Goal: Transaction & Acquisition: Purchase product/service

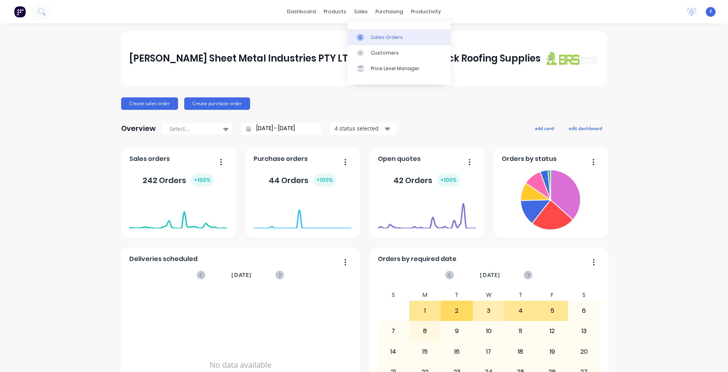
click at [388, 39] on div "Sales Orders" at bounding box center [387, 37] width 32 height 7
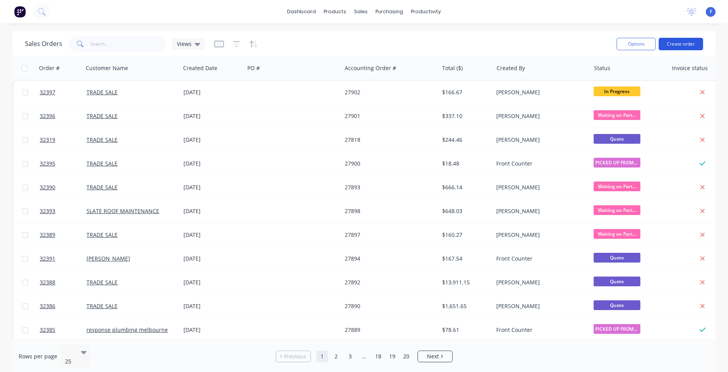
click at [676, 47] on button "Create order" at bounding box center [681, 44] width 44 height 12
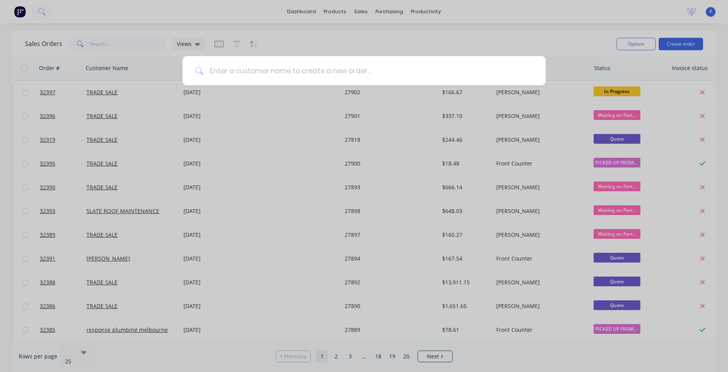
click at [247, 72] on input at bounding box center [368, 70] width 330 height 29
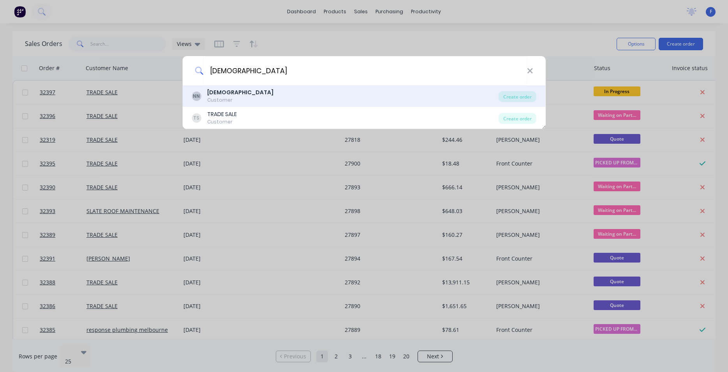
type input "[DEMOGRAPHIC_DATA]"
click at [258, 98] on div "NN [DEMOGRAPHIC_DATA] Customer" at bounding box center [345, 95] width 307 height 15
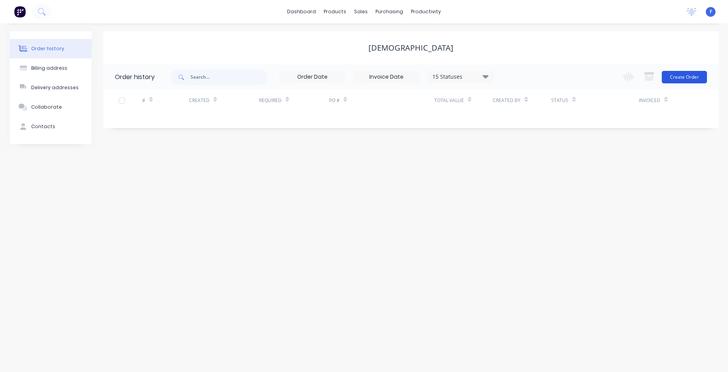
click at [676, 76] on button "Create Order" at bounding box center [684, 77] width 45 height 12
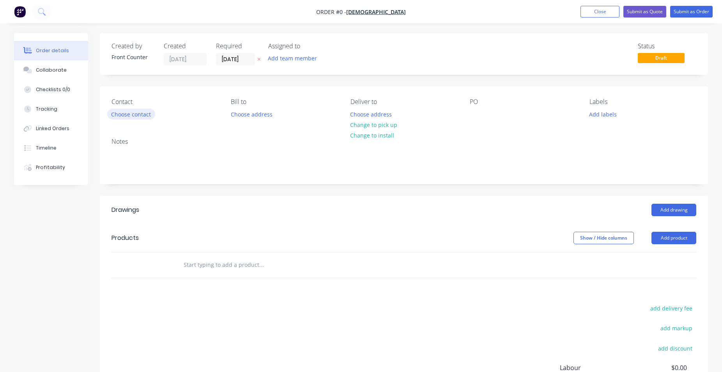
click at [141, 118] on button "Choose contact" at bounding box center [131, 114] width 48 height 11
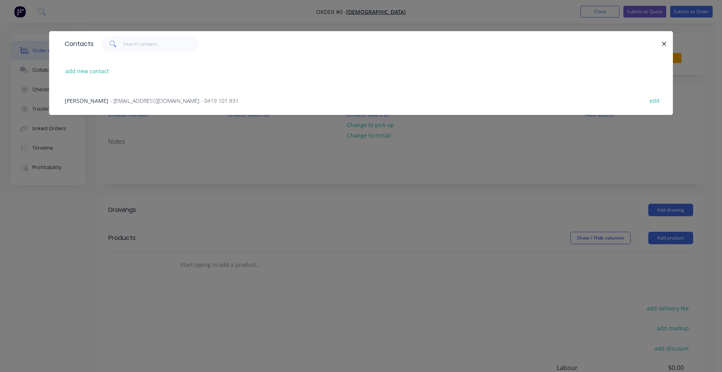
click at [133, 102] on span "- [EMAIL_ADDRESS][DOMAIN_NAME] - 0419 101 831" at bounding box center [174, 100] width 129 height 7
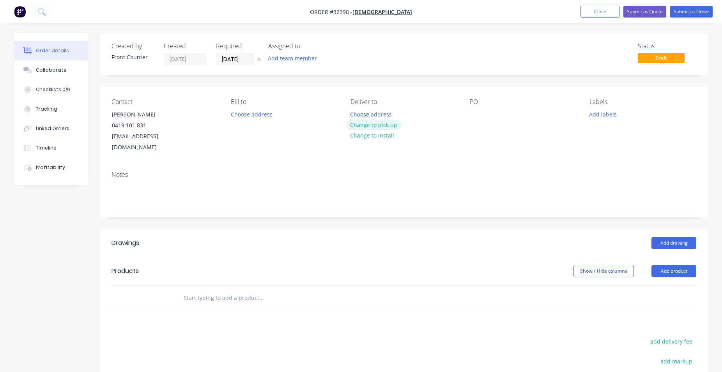
click at [390, 125] on button "Change to pick up" at bounding box center [373, 125] width 55 height 11
click at [382, 127] on button "Change to delivery" at bounding box center [374, 125] width 57 height 11
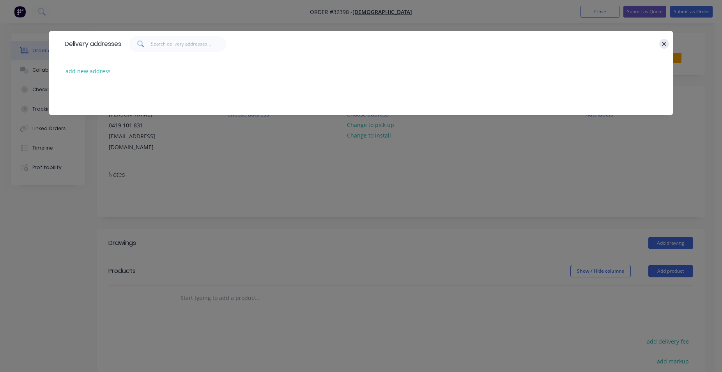
click at [662, 42] on icon "button" at bounding box center [664, 44] width 4 height 4
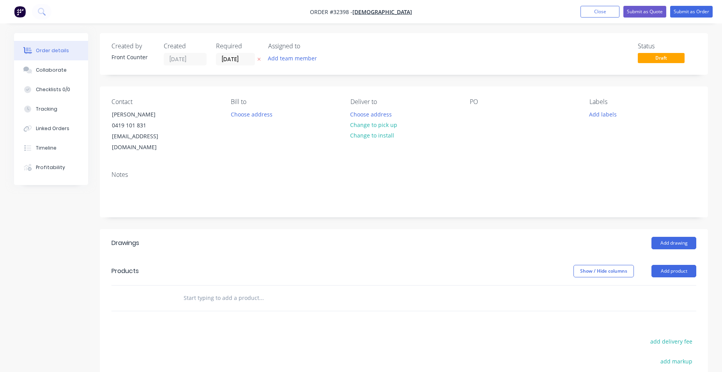
click at [238, 290] on input "text" at bounding box center [261, 298] width 156 height 16
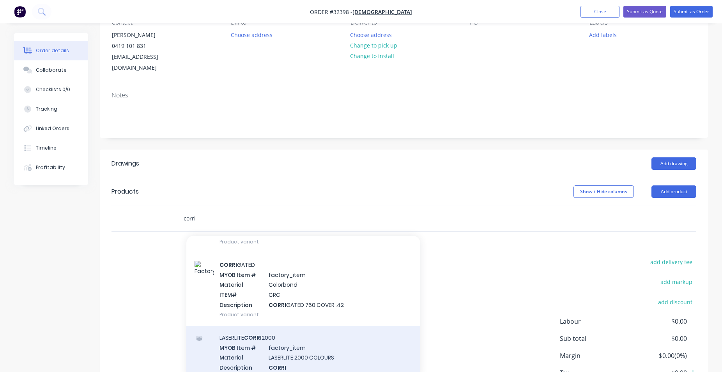
scroll to position [89, 0]
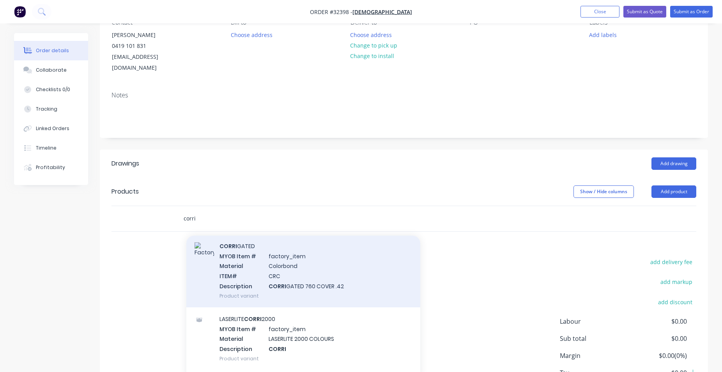
type input "corri"
click at [331, 274] on div "CORRI GATED MYOB Item # factory_item Material Colorbond ITEM# CRC Description C…" at bounding box center [303, 271] width 234 height 73
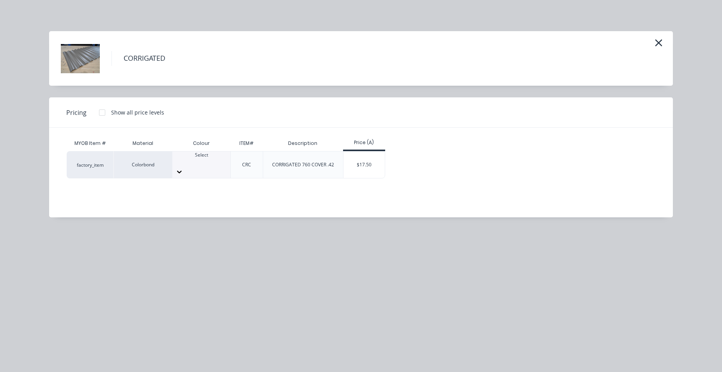
click at [183, 168] on icon at bounding box center [179, 172] width 8 height 8
click at [371, 168] on div "$17.50" at bounding box center [364, 165] width 42 height 26
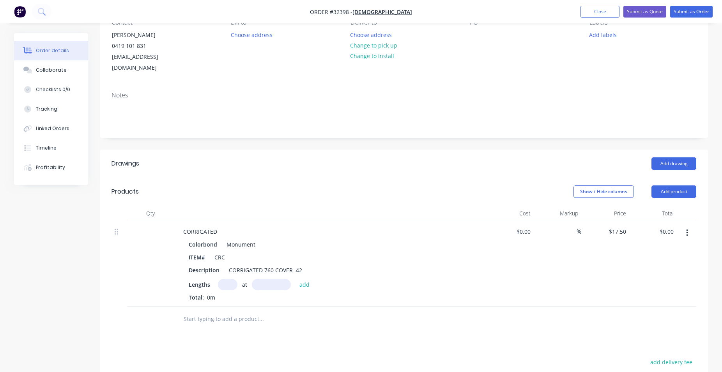
click at [229, 279] on input "text" at bounding box center [227, 284] width 19 height 11
type input "7"
type input "2600"
click at [295, 279] on button "add" at bounding box center [304, 284] width 18 height 11
type input "$318.50"
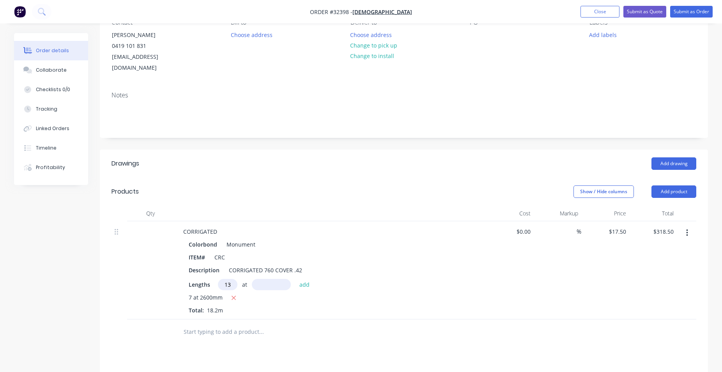
type input "13"
type input "2650"
click at [295, 279] on button "add" at bounding box center [304, 284] width 18 height 11
type input "$921.38"
type input "10"
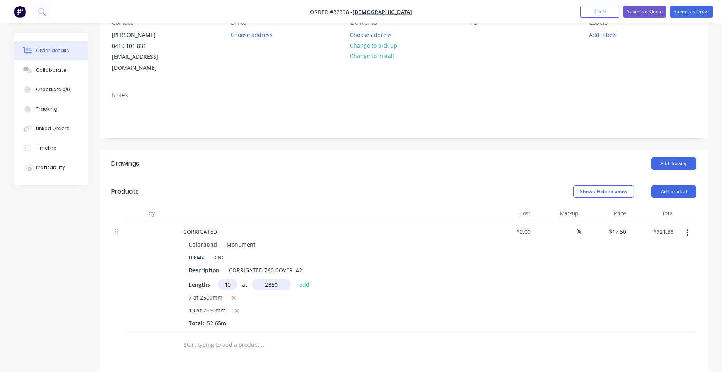
type input "2850"
click at [295, 279] on button "add" at bounding box center [304, 284] width 18 height 11
type input "$1,420.13"
type input "8"
type input "1850"
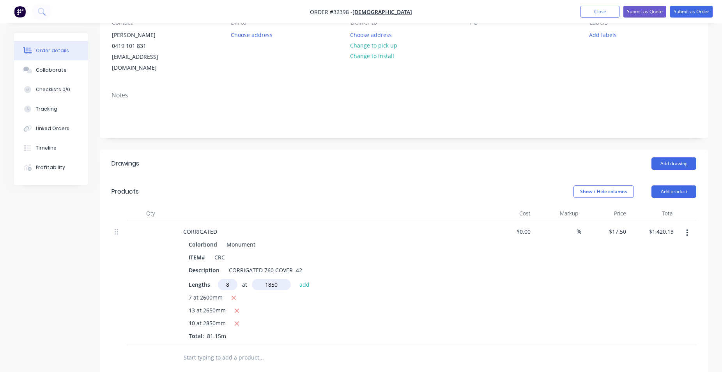
click at [295, 279] on button "add" at bounding box center [304, 284] width 18 height 11
type input "$1,679.13"
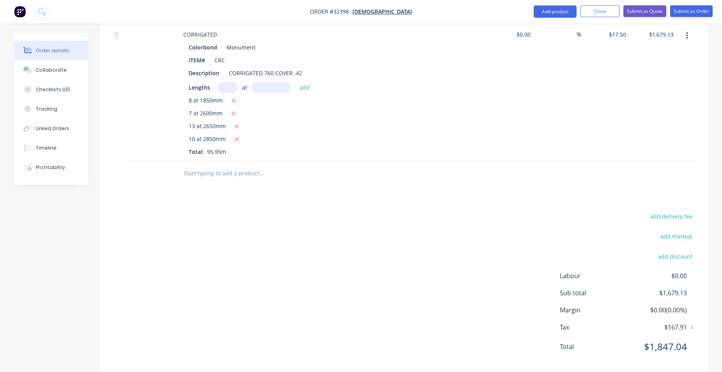
scroll to position [278, 0]
click at [231, 164] on input "text" at bounding box center [261, 172] width 156 height 16
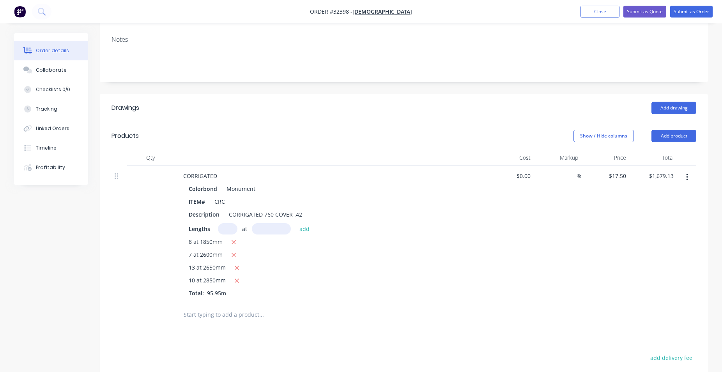
scroll to position [119, 0]
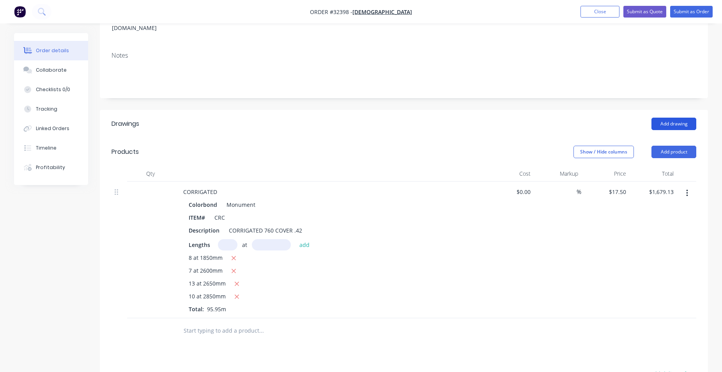
click at [674, 118] on button "Add drawing" at bounding box center [673, 124] width 45 height 12
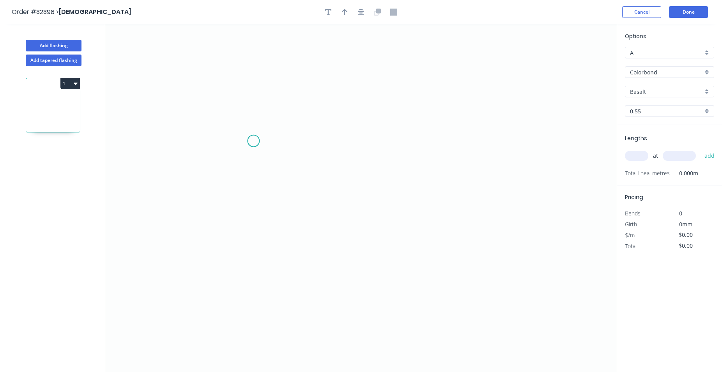
click at [253, 141] on icon "0" at bounding box center [360, 198] width 511 height 348
click at [404, 142] on icon "0" at bounding box center [360, 198] width 511 height 348
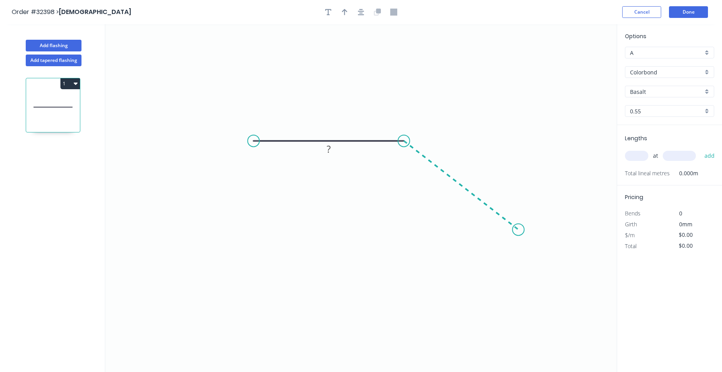
drag, startPoint x: 518, startPoint y: 230, endPoint x: 430, endPoint y: 228, distance: 88.5
click at [518, 229] on icon "0 ?" at bounding box center [360, 198] width 511 height 348
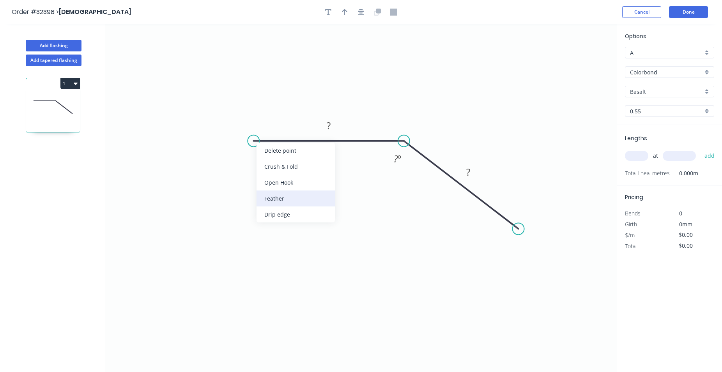
click at [294, 193] on div "Feather" at bounding box center [295, 199] width 78 height 16
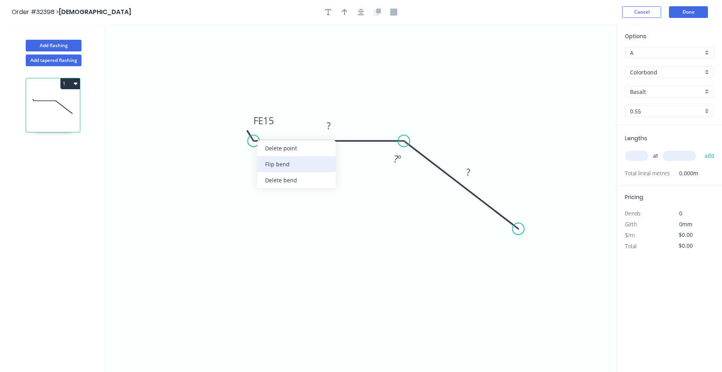
click at [302, 162] on div "Flip bend" at bounding box center [296, 164] width 78 height 16
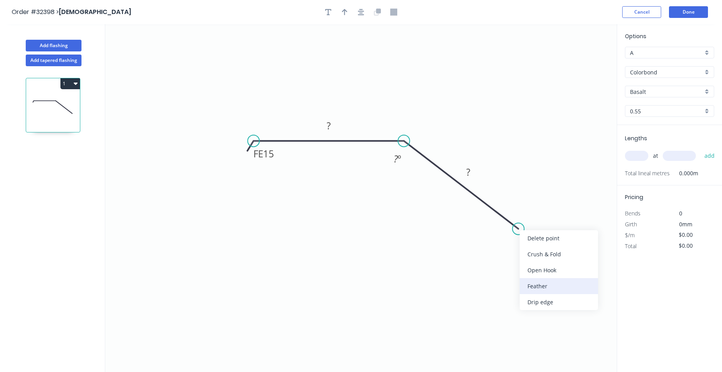
click at [544, 284] on div "Feather" at bounding box center [558, 286] width 78 height 16
click at [274, 155] on tspan "15" at bounding box center [268, 153] width 11 height 13
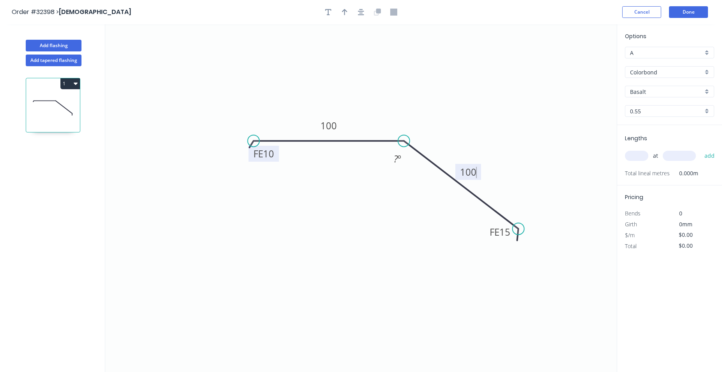
type input "$14.92"
click at [395, 163] on tspan "?" at bounding box center [395, 158] width 4 height 13
click at [358, 12] on icon "button" at bounding box center [361, 12] width 6 height 7
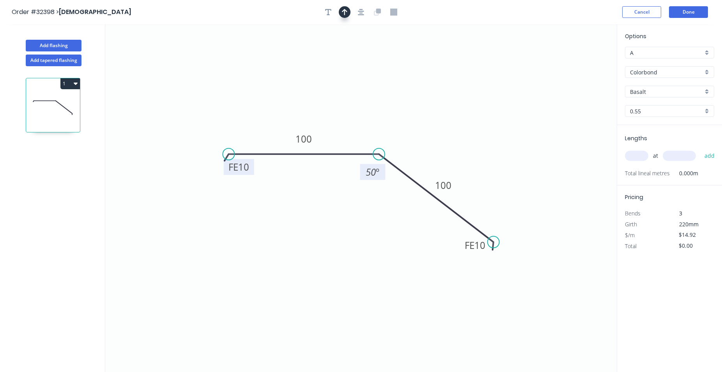
click at [343, 11] on icon "button" at bounding box center [344, 12] width 5 height 7
drag, startPoint x: 556, startPoint y: 69, endPoint x: 371, endPoint y: 128, distance: 194.4
click at [371, 128] on icon at bounding box center [374, 118] width 7 height 25
click at [705, 88] on div "Basalt" at bounding box center [669, 92] width 89 height 12
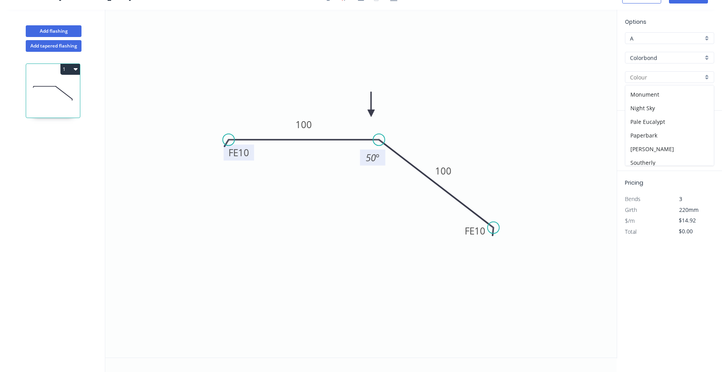
scroll to position [185, 0]
click at [667, 97] on div "Monument" at bounding box center [669, 98] width 88 height 14
type input "Monument"
click at [637, 139] on input "text" at bounding box center [636, 141] width 23 height 10
type input "2"
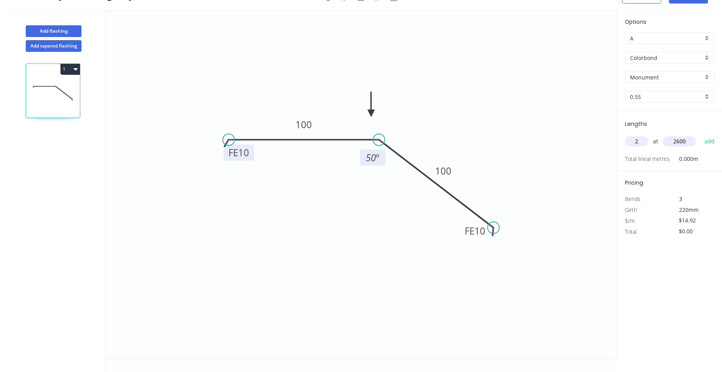
type input "2600"
click at [700, 135] on button "add" at bounding box center [709, 141] width 18 height 13
type input "$77.58"
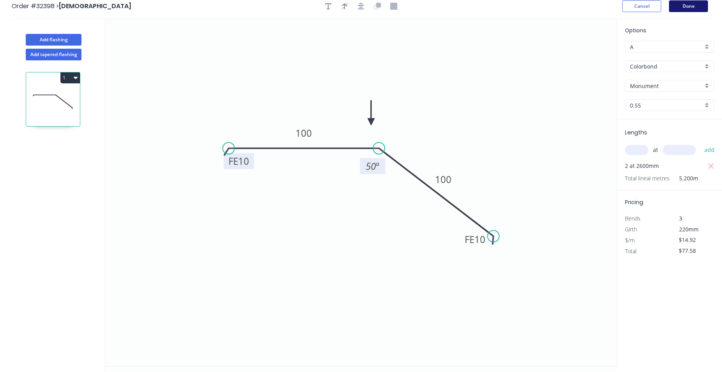
scroll to position [0, 0]
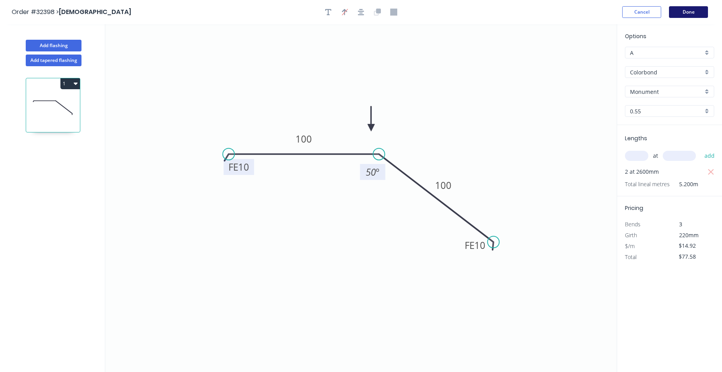
click at [697, 13] on button "Done" at bounding box center [688, 12] width 39 height 12
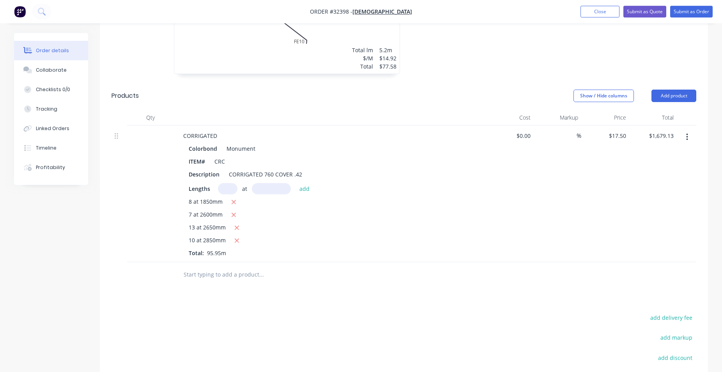
scroll to position [318, 0]
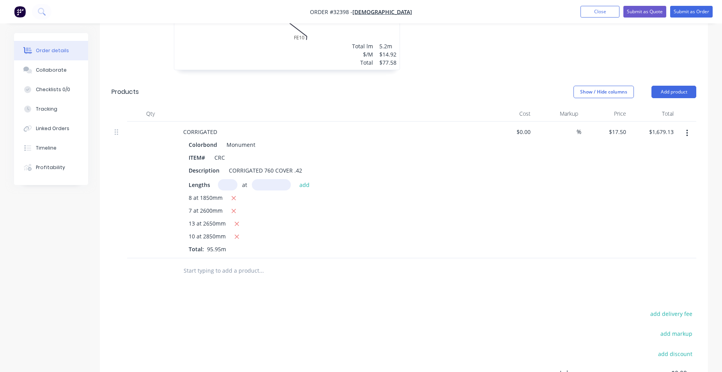
click at [231, 263] on input "text" at bounding box center [261, 271] width 156 height 16
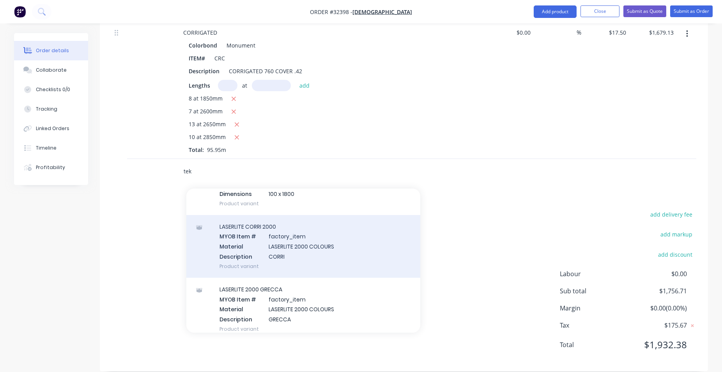
scroll to position [1377, 0]
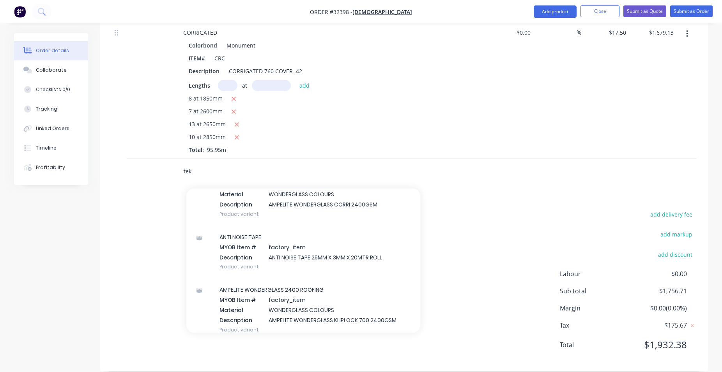
click at [232, 164] on input "tek" at bounding box center [261, 172] width 156 height 16
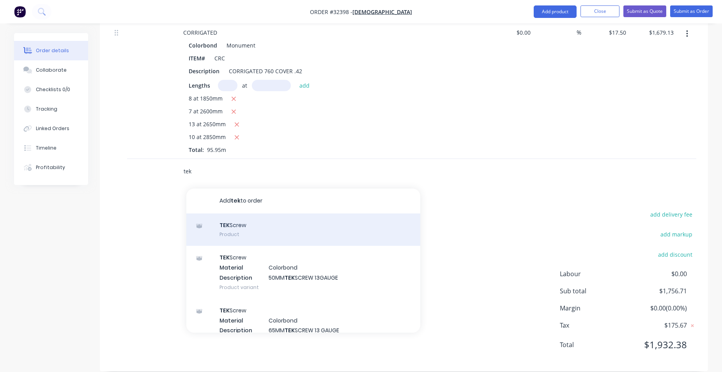
type input "tek"
click at [276, 219] on div "TEK Screw Product" at bounding box center [303, 230] width 234 height 33
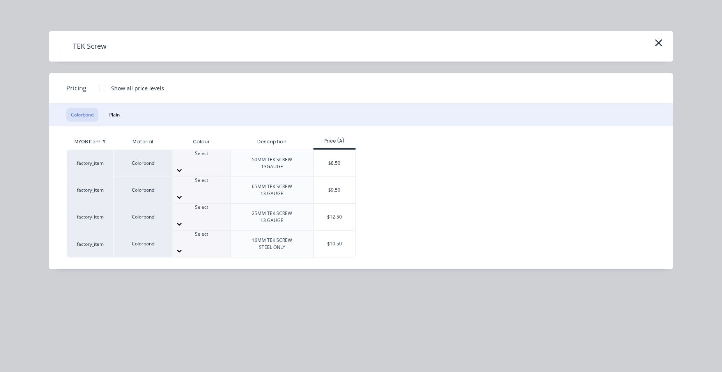
click at [183, 166] on icon at bounding box center [179, 170] width 8 height 8
click at [334, 166] on div "$8.50" at bounding box center [335, 163] width 42 height 26
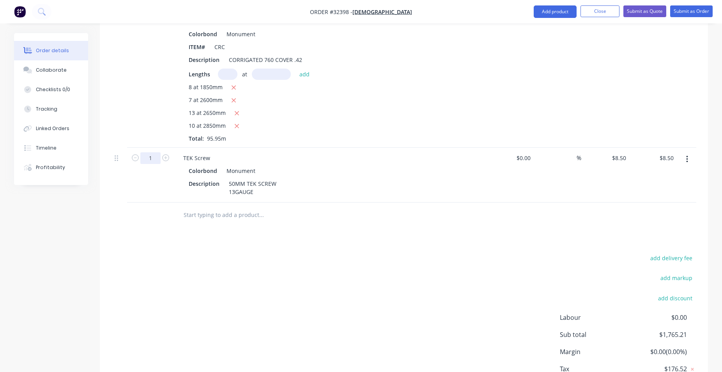
click at [159, 152] on input "1" at bounding box center [150, 158] width 20 height 12
type input "10"
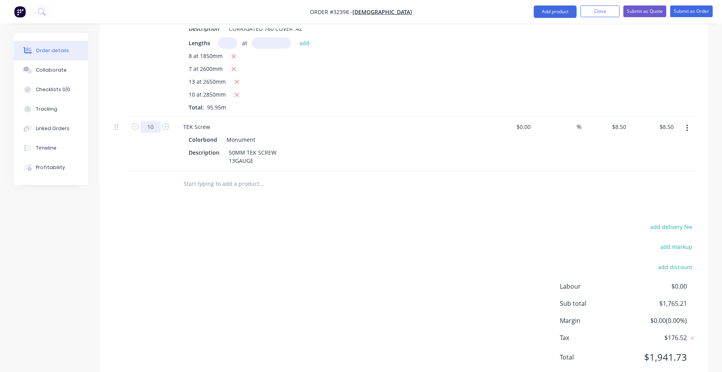
scroll to position [472, 0]
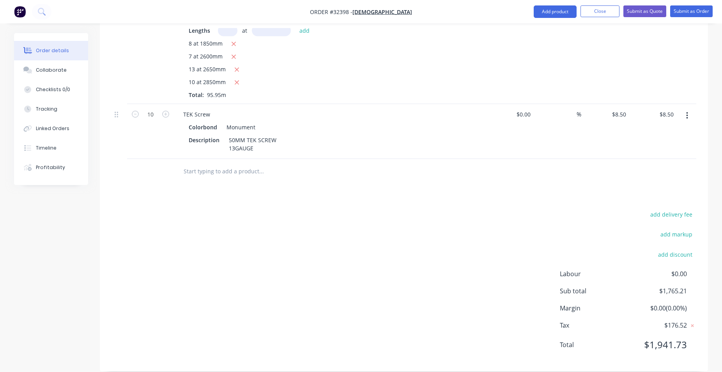
click at [472, 240] on div "add delivery fee add markup add discount Labour $0.00 Sub total $1,765.21 Margi…" at bounding box center [403, 284] width 584 height 150
type input "$85.00"
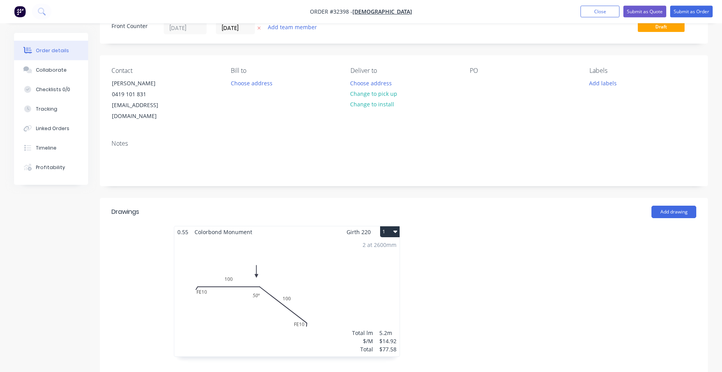
scroll to position [0, 0]
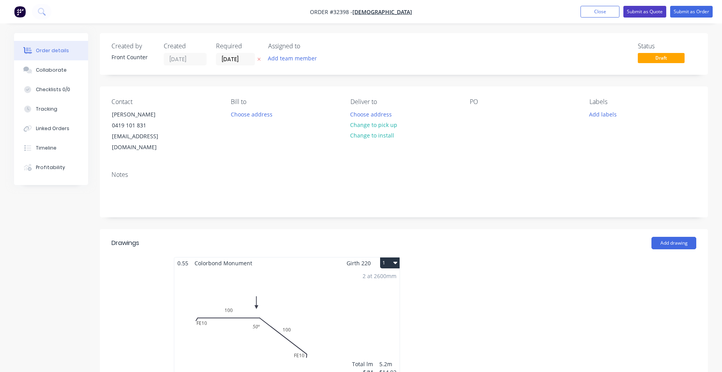
click at [652, 12] on button "Submit as Quote" at bounding box center [644, 12] width 43 height 12
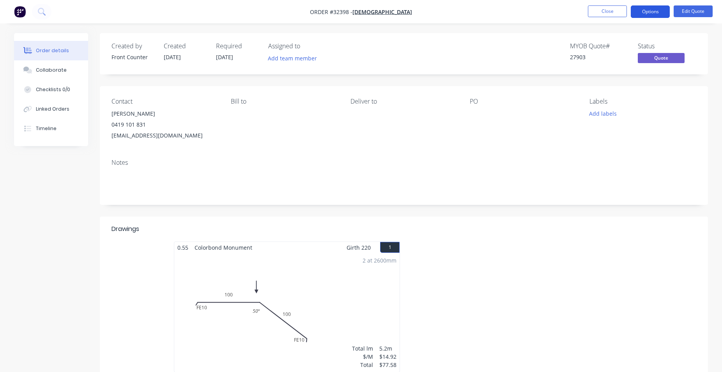
click at [660, 13] on button "Options" at bounding box center [649, 11] width 39 height 12
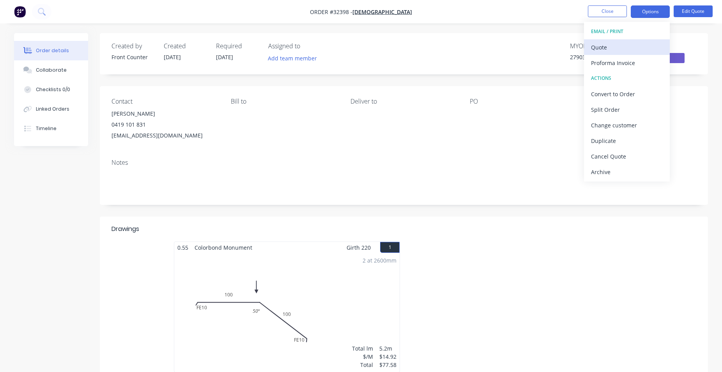
click at [623, 50] on div "Quote" at bounding box center [627, 47] width 72 height 11
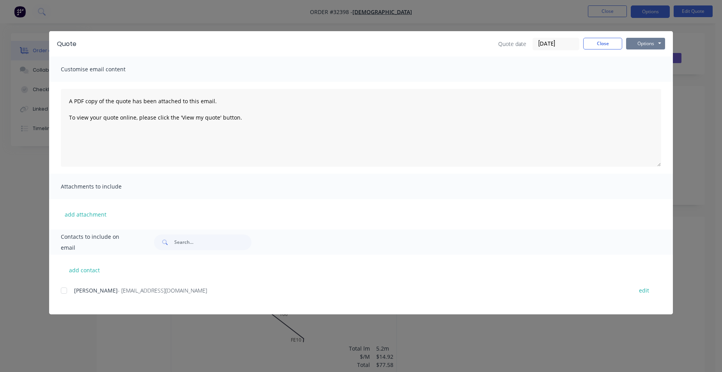
click at [630, 46] on button "Options" at bounding box center [645, 44] width 39 height 12
click at [658, 74] on button "Print" at bounding box center [651, 70] width 50 height 13
click at [616, 48] on button "Close" at bounding box center [602, 44] width 39 height 12
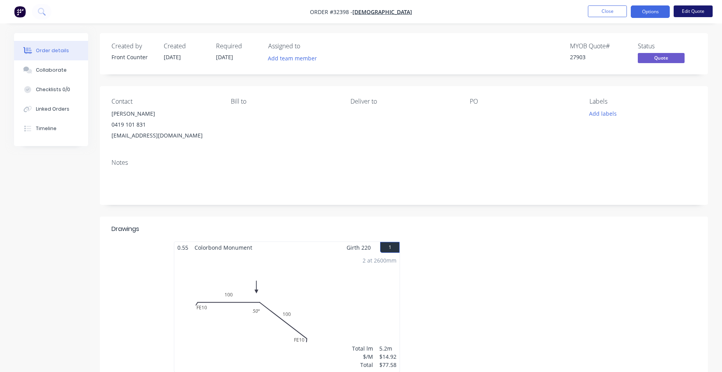
click at [686, 13] on button "Edit Quote" at bounding box center [692, 11] width 39 height 12
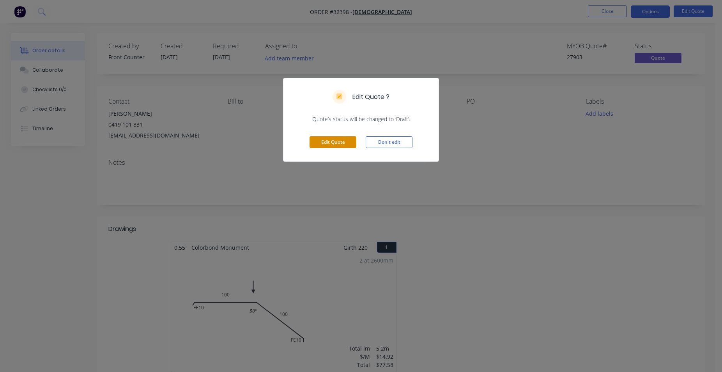
click at [351, 145] on button "Edit Quote" at bounding box center [332, 142] width 47 height 12
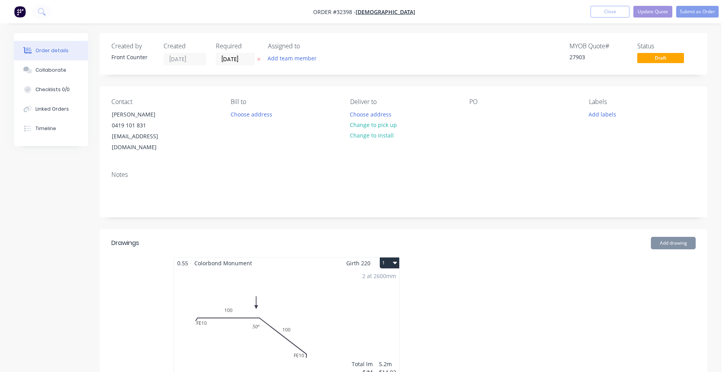
type input "$17.50"
type input "$1,679.13"
type input "$8.50"
type input "$85.00"
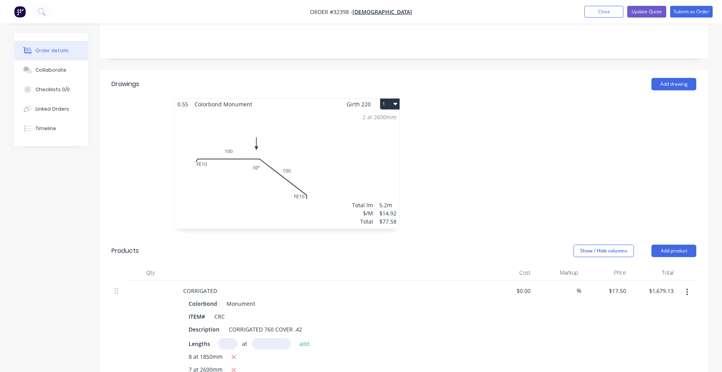
scroll to position [318, 0]
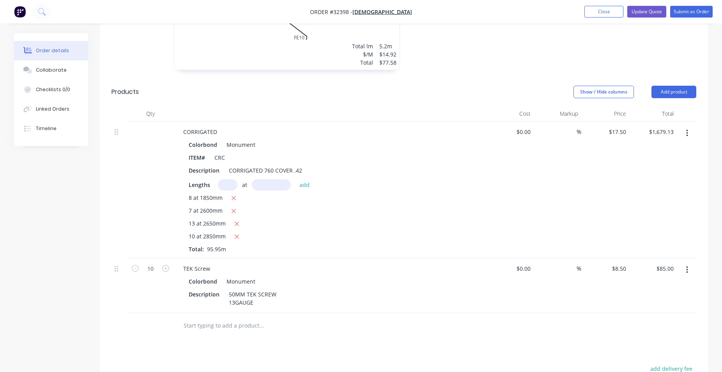
click at [238, 318] on input "text" at bounding box center [261, 326] width 156 height 16
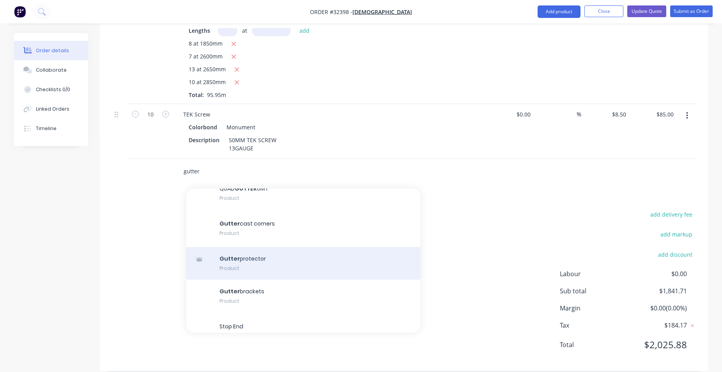
scroll to position [1688, 0]
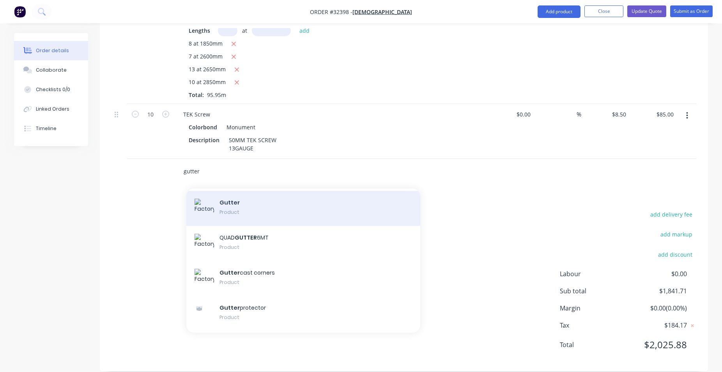
type input "gutter"
click at [267, 201] on div "Gutter Product" at bounding box center [303, 208] width 234 height 35
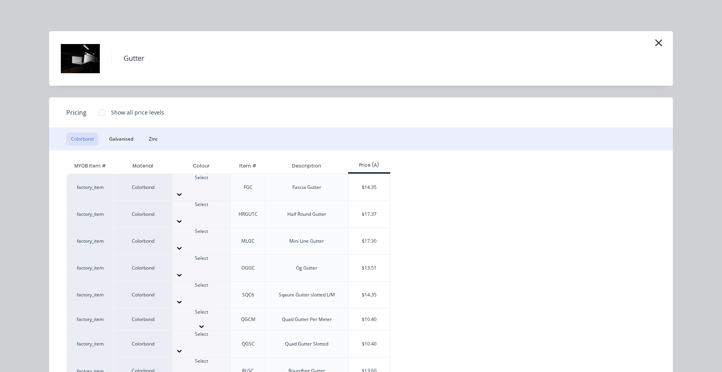
click at [210, 316] on div at bounding box center [201, 319] width 58 height 7
click at [183, 325] on icon at bounding box center [179, 329] width 8 height 8
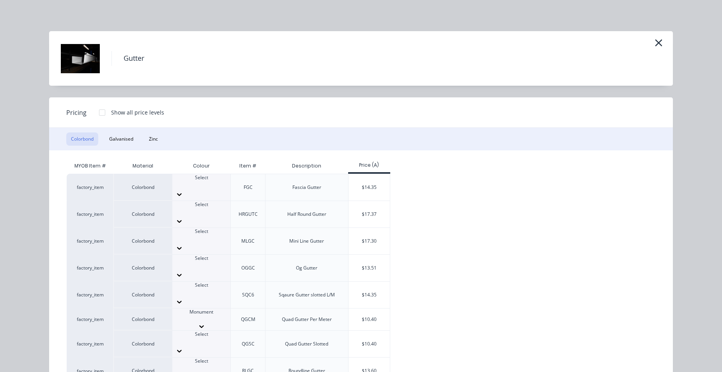
click at [363, 309] on div "$10.40" at bounding box center [369, 322] width 42 height 26
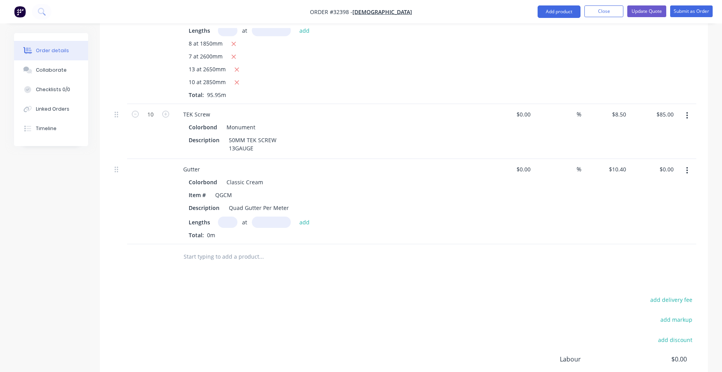
click at [224, 217] on input "text" at bounding box center [227, 222] width 19 height 11
type input "1"
type input "7500"
click at [295, 217] on button "add" at bounding box center [304, 222] width 18 height 11
type input "$78.00"
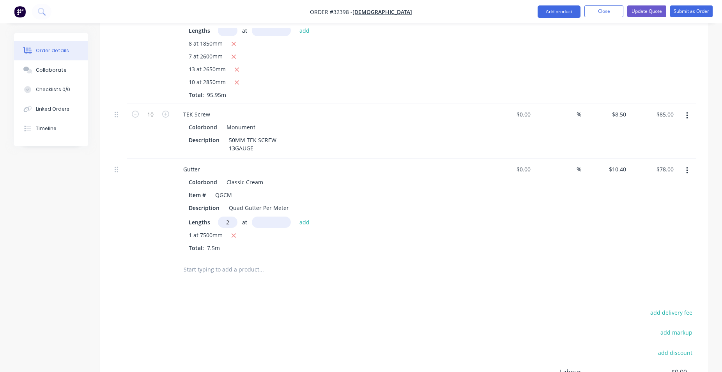
type input "2"
type input "5000"
click at [295, 217] on button "add" at bounding box center [304, 222] width 18 height 11
type input "$182.00"
type input "1"
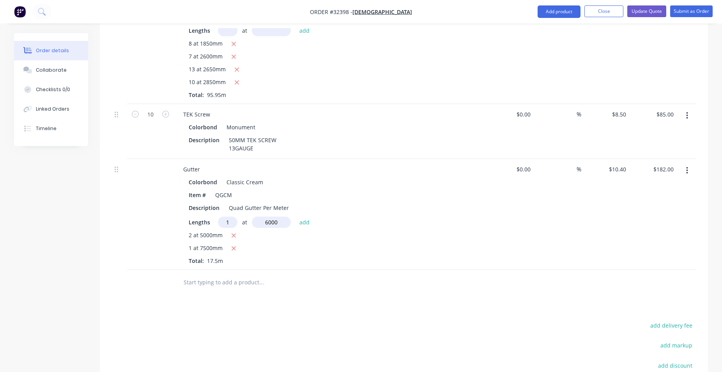
type input "6000"
click at [295, 217] on button "add" at bounding box center [304, 222] width 18 height 11
type input "$244.40"
click at [235, 288] on input "text" at bounding box center [261, 296] width 156 height 16
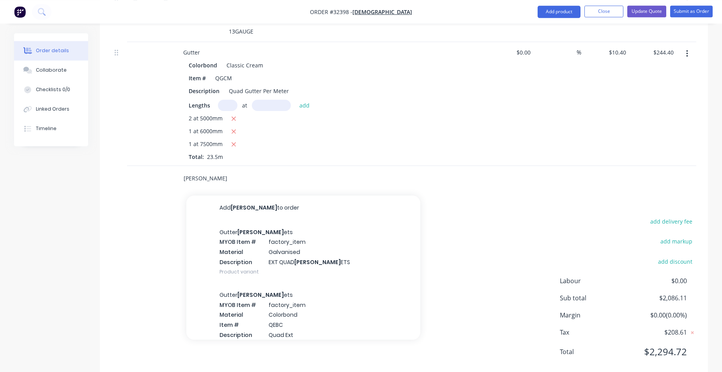
scroll to position [596, 0]
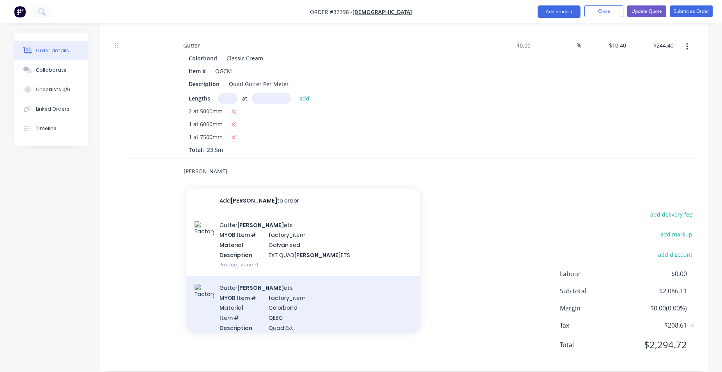
type input "[PERSON_NAME]"
click at [330, 305] on div "Gutter [PERSON_NAME] ets MYOB Item # factory_item Material Colorbond Item # QEB…" at bounding box center [303, 312] width 234 height 73
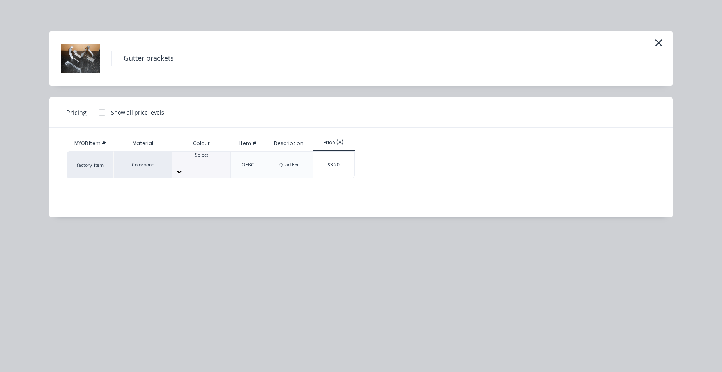
click at [183, 168] on icon at bounding box center [179, 172] width 8 height 8
click at [338, 164] on div "$3.20" at bounding box center [334, 165] width 42 height 26
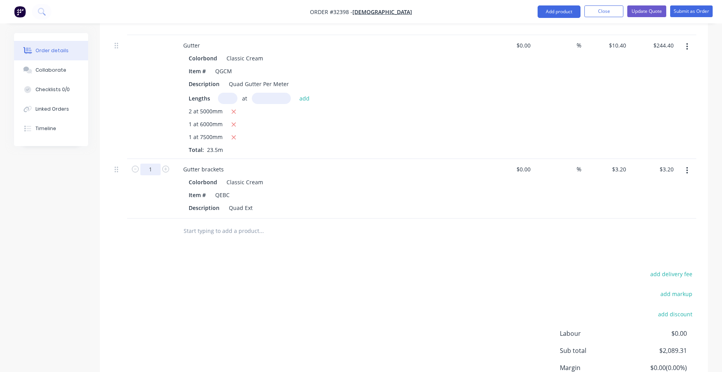
click at [151, 164] on input "1" at bounding box center [150, 170] width 20 height 12
type input "24"
click at [247, 224] on input "text" at bounding box center [261, 231] width 156 height 16
type input "$76.80"
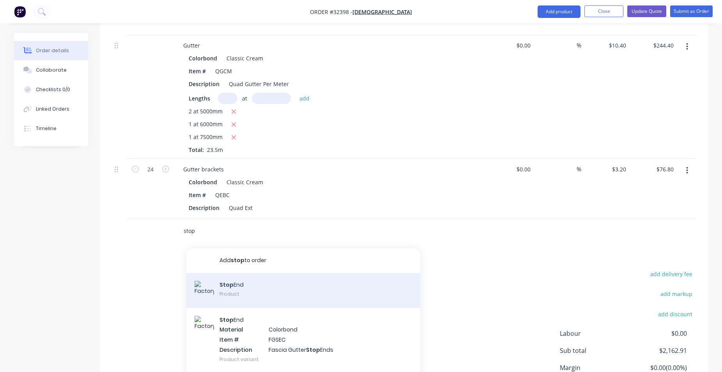
type input "stop"
click at [273, 273] on div "Stop End Product" at bounding box center [303, 290] width 234 height 35
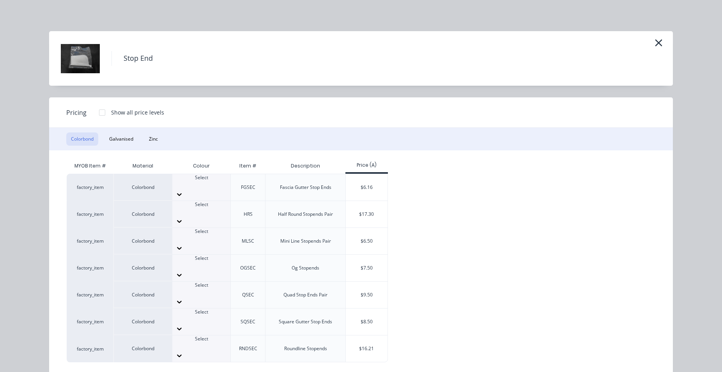
click at [183, 298] on icon at bounding box center [179, 302] width 8 height 8
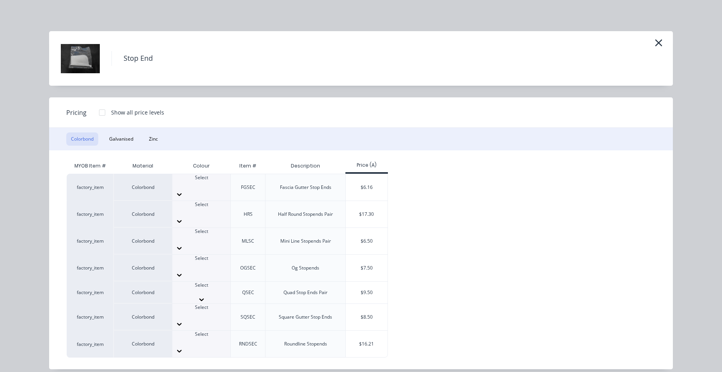
scroll to position [0, 0]
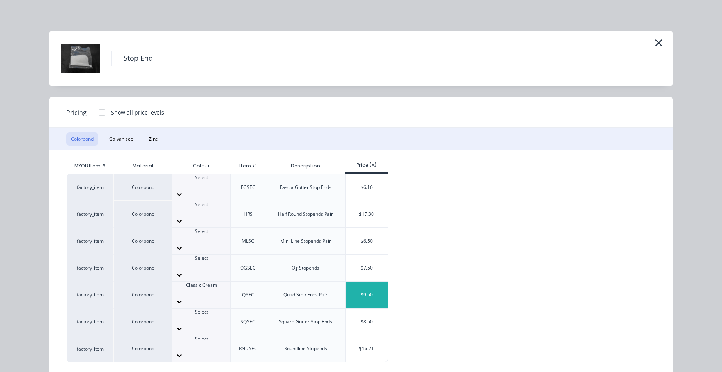
click at [362, 282] on div "$9.50" at bounding box center [367, 295] width 42 height 26
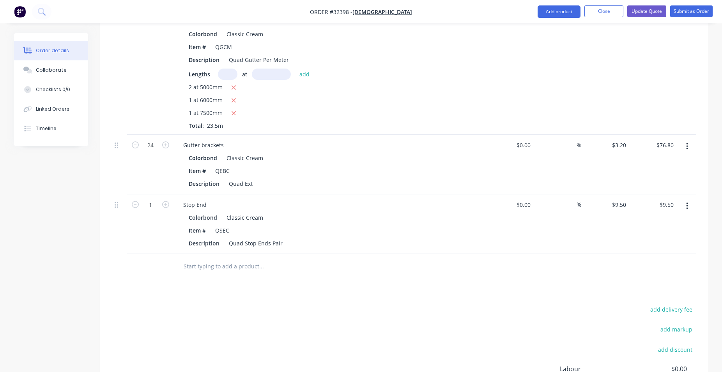
click at [239, 259] on input "text" at bounding box center [261, 267] width 156 height 16
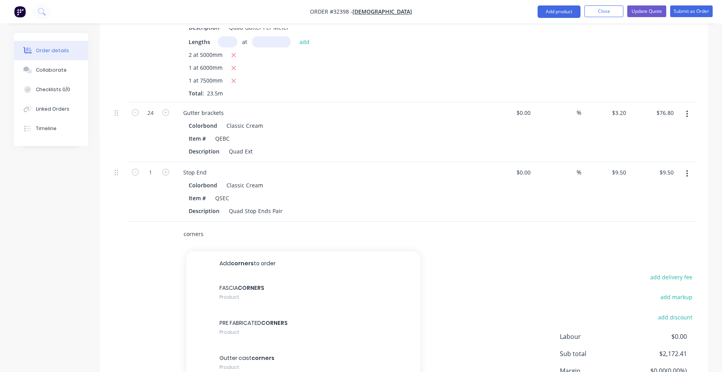
scroll to position [715, 0]
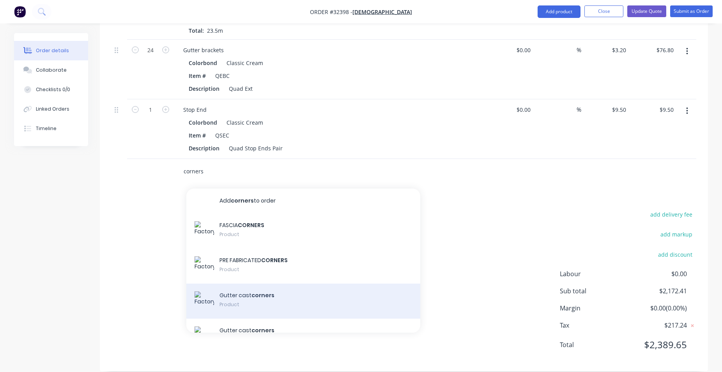
type input "corners"
click at [298, 286] on div "Gutter cast corners Product" at bounding box center [303, 301] width 234 height 35
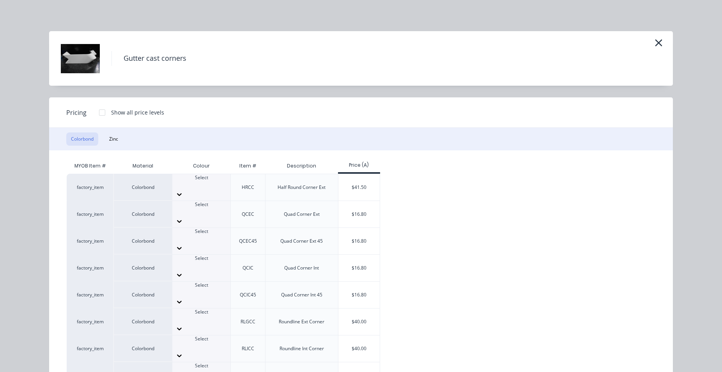
click at [213, 215] on div at bounding box center [201, 221] width 58 height 12
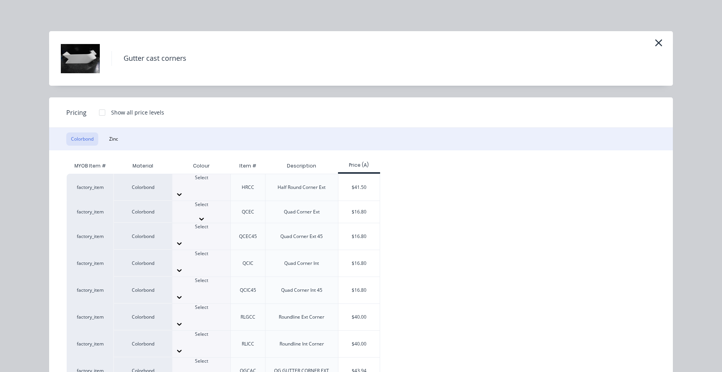
scroll to position [5, 0]
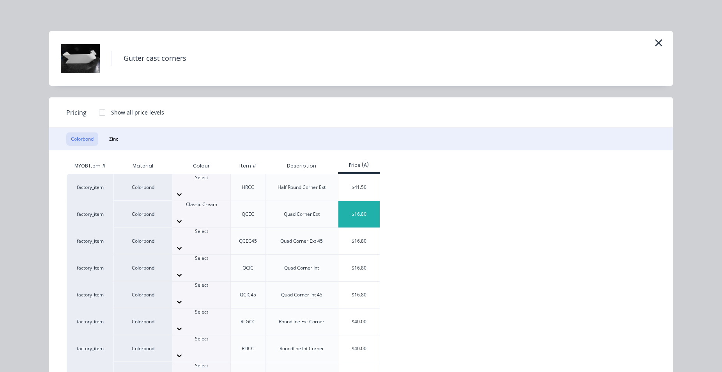
click at [351, 205] on div "$16.80" at bounding box center [359, 214] width 42 height 26
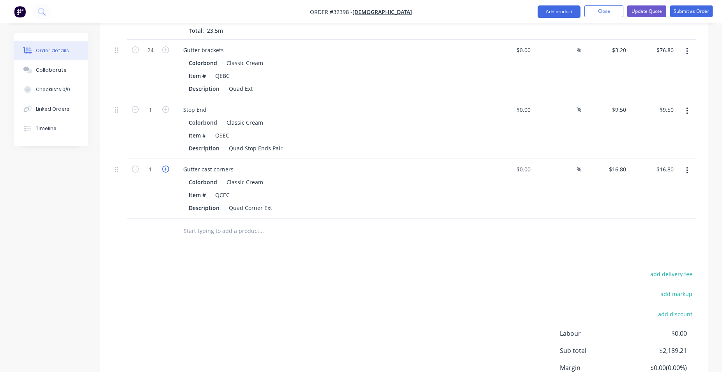
click at [164, 166] on icon "button" at bounding box center [165, 169] width 7 height 7
type input "2"
type input "$33.60"
click at [231, 223] on input "text" at bounding box center [261, 231] width 156 height 16
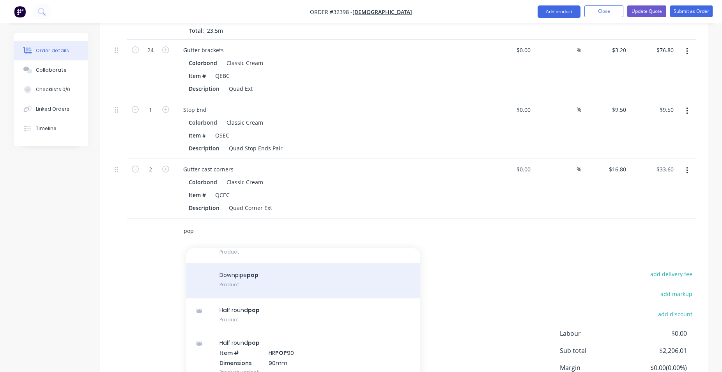
scroll to position [622, 0]
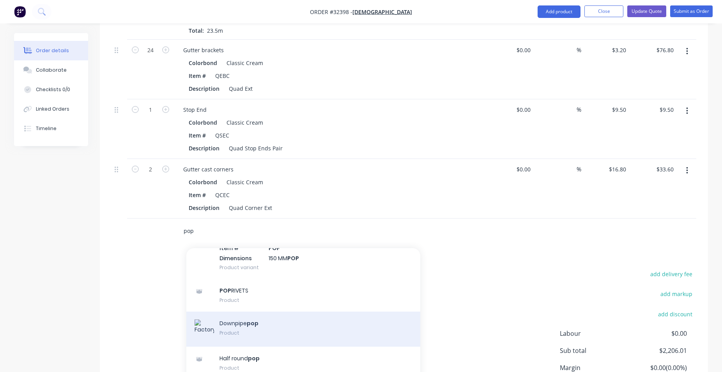
type input "pop"
click at [287, 322] on div "Downpipe pop Product" at bounding box center [303, 329] width 234 height 35
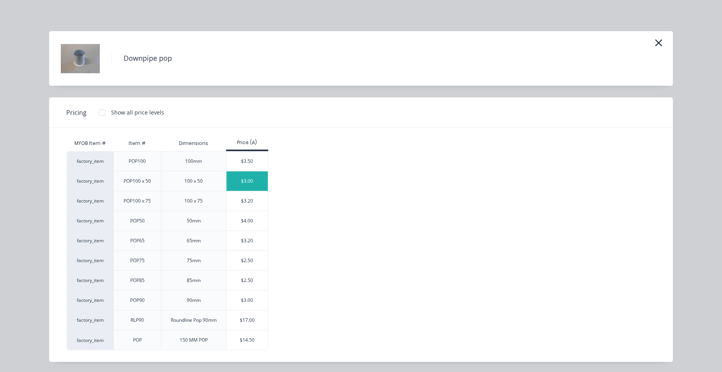
click at [252, 186] on div "$3.00" at bounding box center [247, 180] width 42 height 19
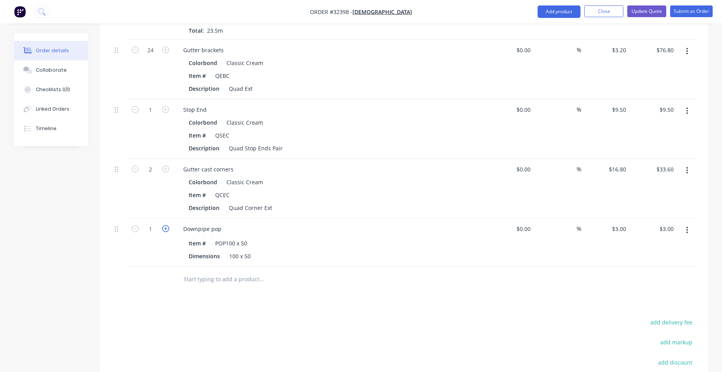
click at [166, 225] on icon "button" at bounding box center [165, 228] width 7 height 7
type input "2"
type input "$6.00"
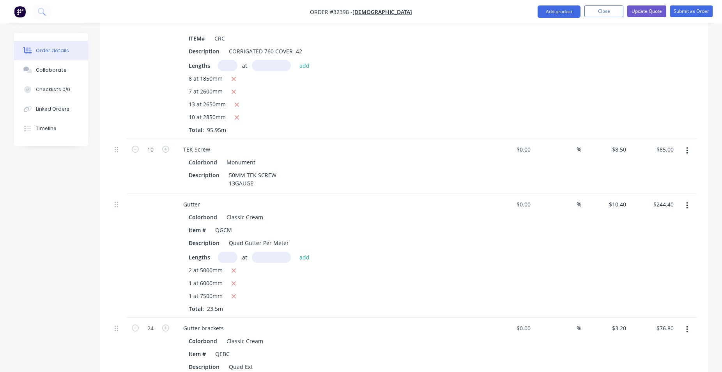
scroll to position [238, 0]
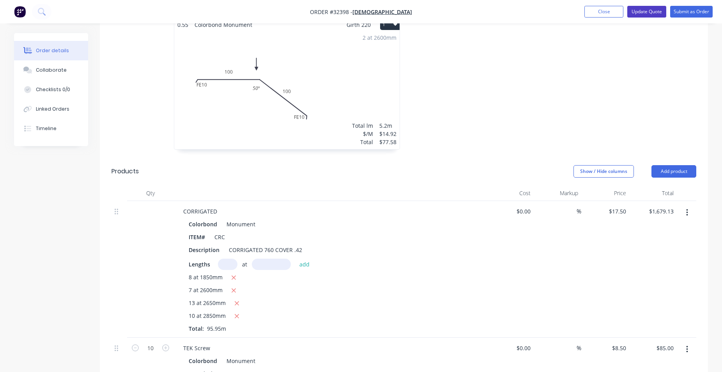
click at [651, 11] on button "Update Quote" at bounding box center [646, 12] width 39 height 12
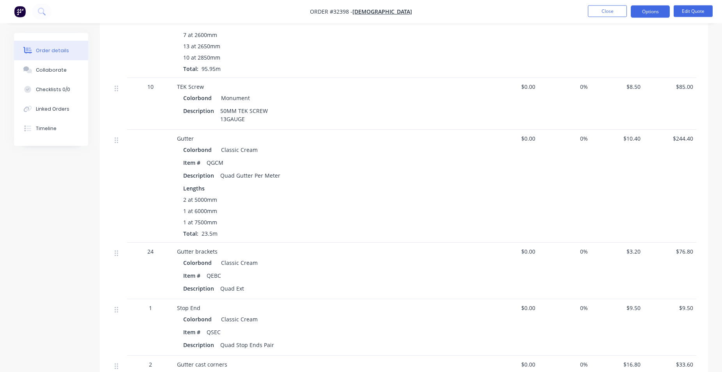
scroll to position [437, 0]
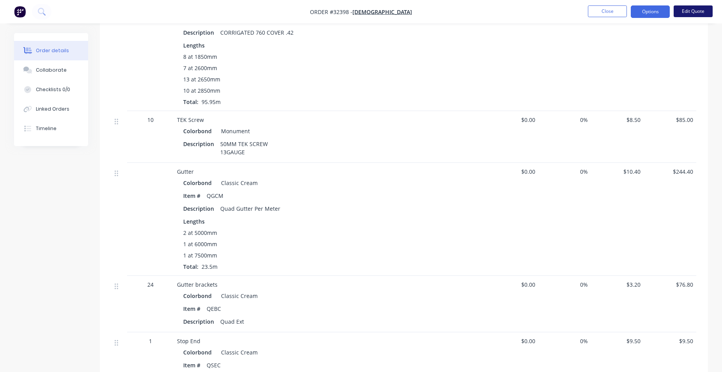
click at [689, 11] on button "Edit Quote" at bounding box center [692, 11] width 39 height 12
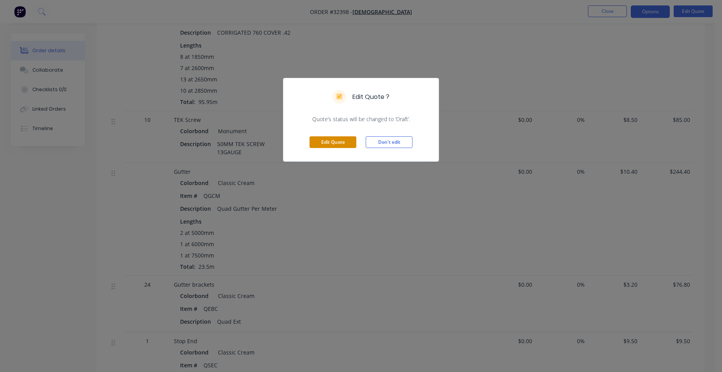
click at [339, 145] on button "Edit Quote" at bounding box center [332, 142] width 47 height 12
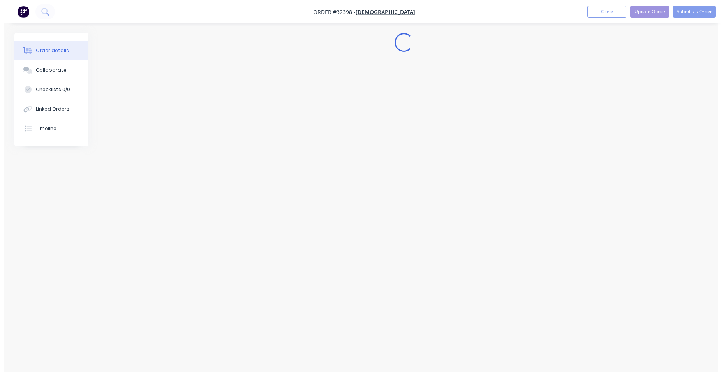
scroll to position [0, 0]
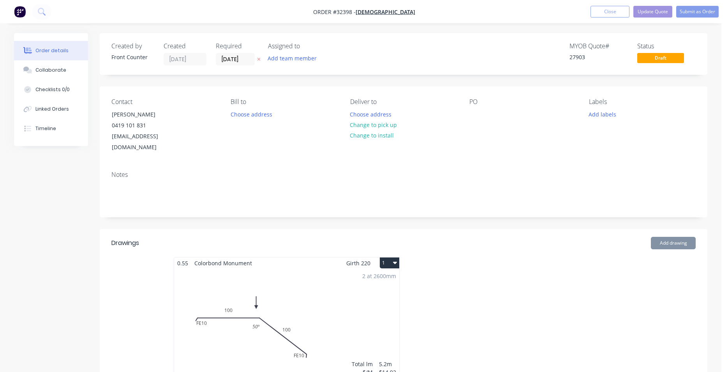
type input "$17.50"
type input "$1,679.13"
type input "$8.50"
type input "$85.00"
type input "$10.40"
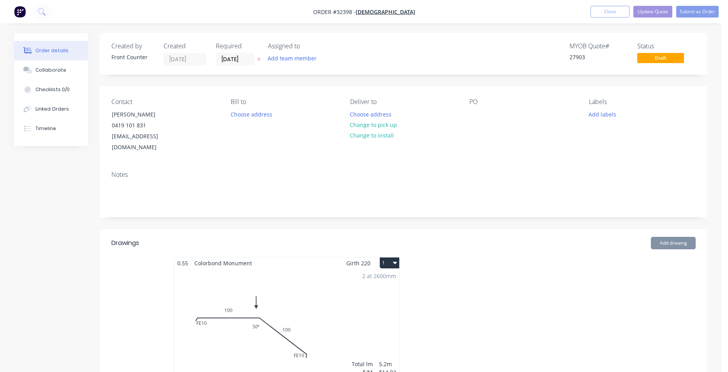
type input "$244.40"
type input "$3.20"
type input "$76.80"
type input "$9.50"
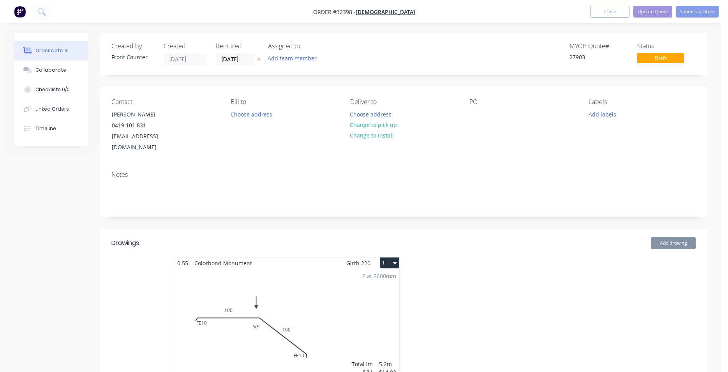
type input "$16.80"
type input "$33.60"
type input "$3.00"
type input "$6.00"
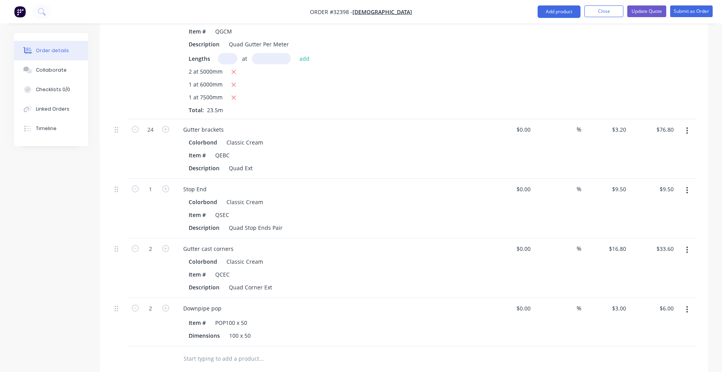
scroll to position [823, 0]
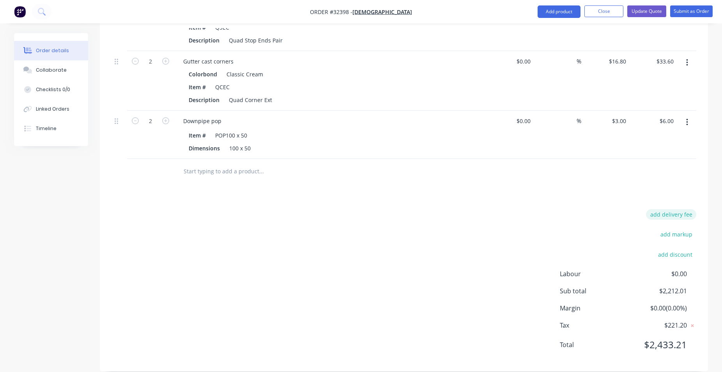
drag, startPoint x: 669, startPoint y: 205, endPoint x: 642, endPoint y: 218, distance: 29.1
click at [669, 209] on button "add delivery fee" at bounding box center [671, 214] width 50 height 11
type input "80"
click input "submit" at bounding box center [0, 0] width 0 height 0
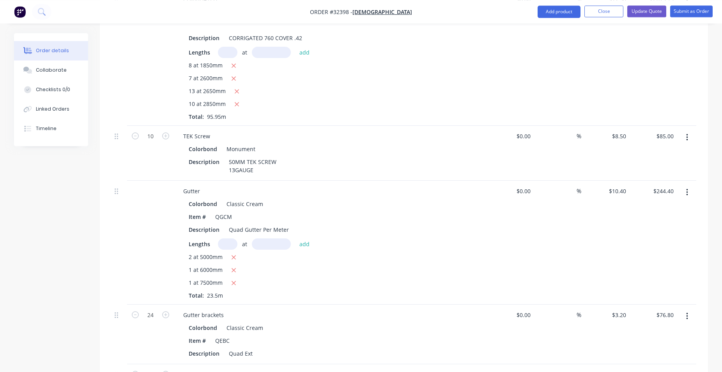
scroll to position [422, 0]
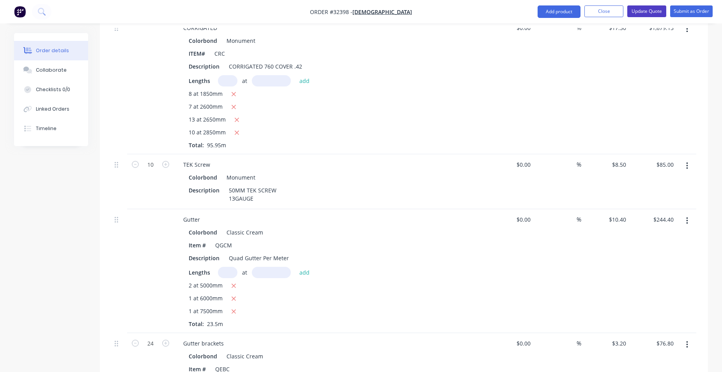
click at [646, 13] on button "Update Quote" at bounding box center [646, 11] width 39 height 12
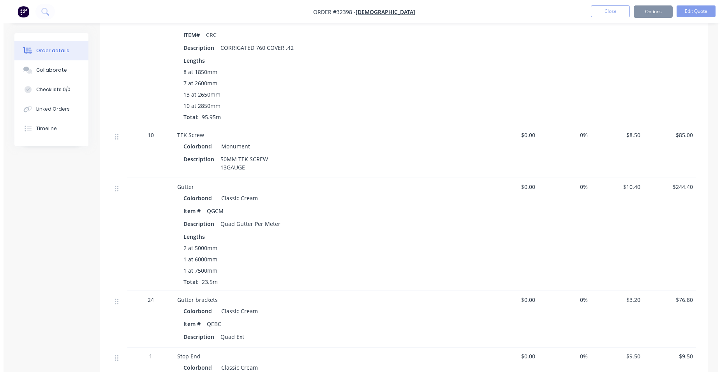
scroll to position [0, 0]
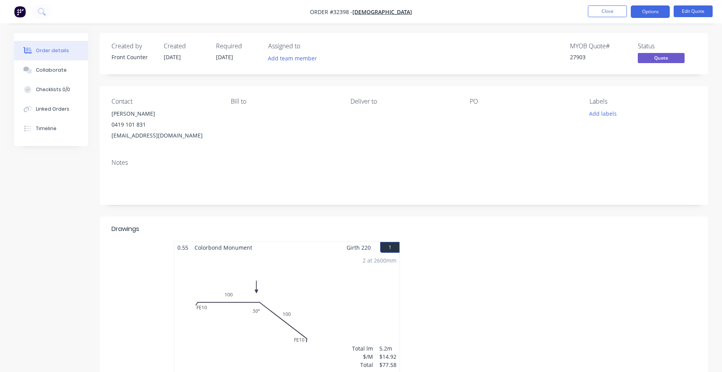
click at [658, 12] on button "Options" at bounding box center [649, 11] width 39 height 12
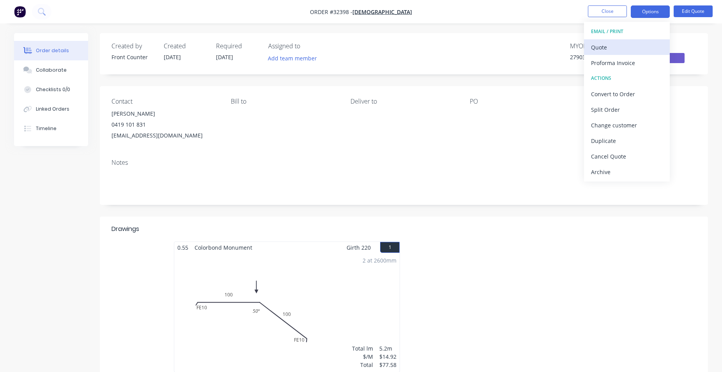
click at [633, 47] on div "Quote" at bounding box center [627, 47] width 72 height 11
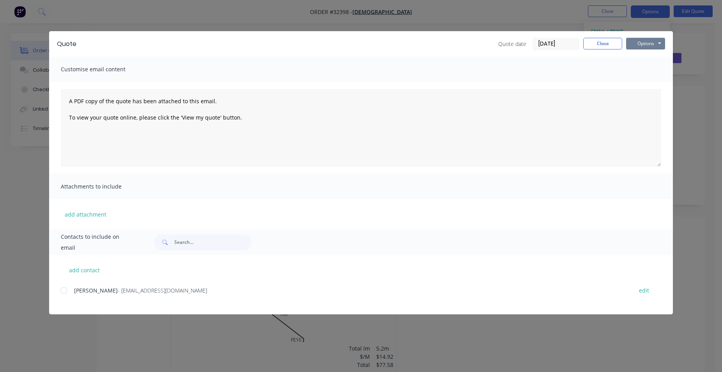
click at [651, 42] on button "Options" at bounding box center [645, 44] width 39 height 12
click at [648, 66] on button "Print" at bounding box center [651, 70] width 50 height 13
click at [609, 41] on button "Close" at bounding box center [602, 44] width 39 height 12
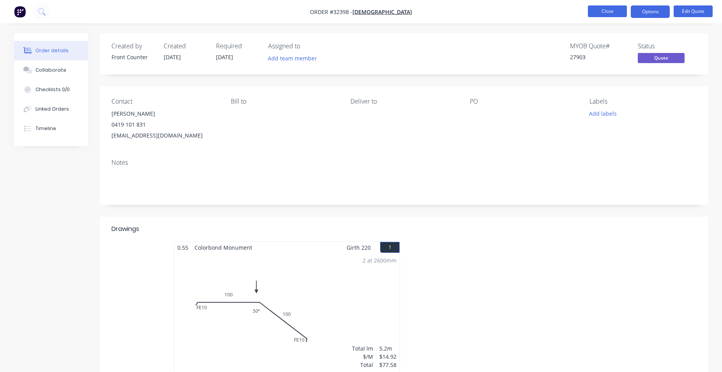
click at [604, 14] on button "Close" at bounding box center [607, 11] width 39 height 12
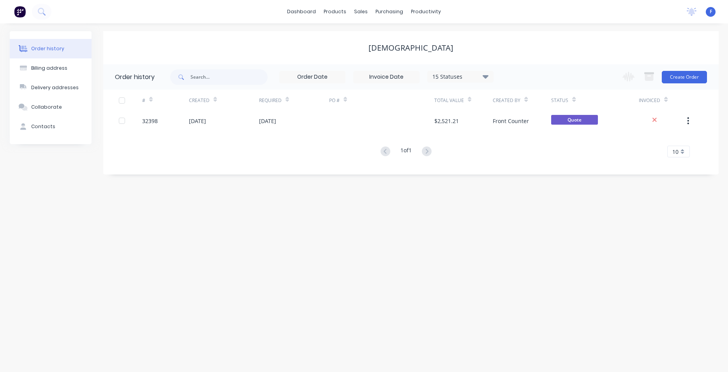
click at [19, 16] on img at bounding box center [20, 12] width 12 height 12
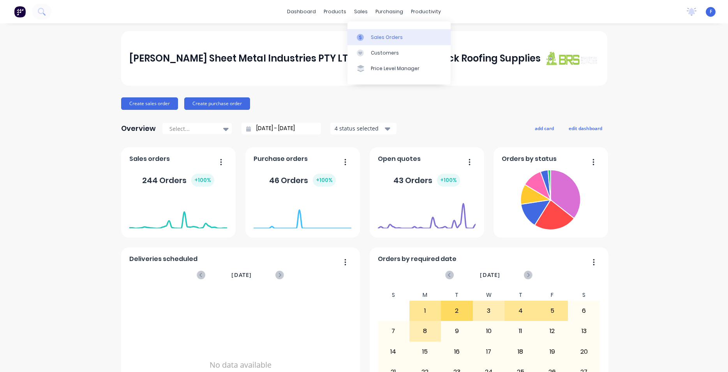
click at [391, 36] on div "Sales Orders" at bounding box center [387, 37] width 32 height 7
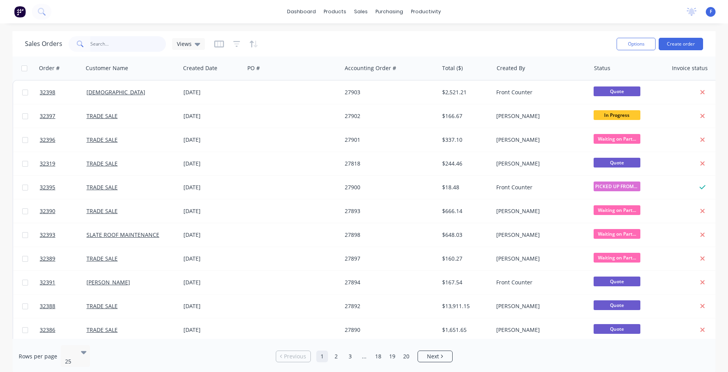
click at [113, 47] on input "text" at bounding box center [128, 44] width 76 height 16
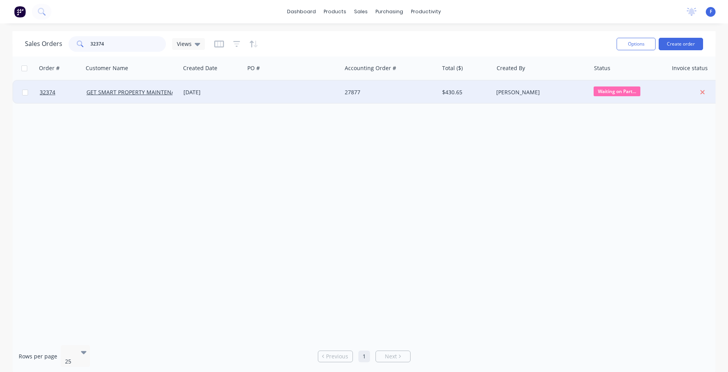
type input "32374"
click at [291, 94] on div at bounding box center [293, 92] width 97 height 23
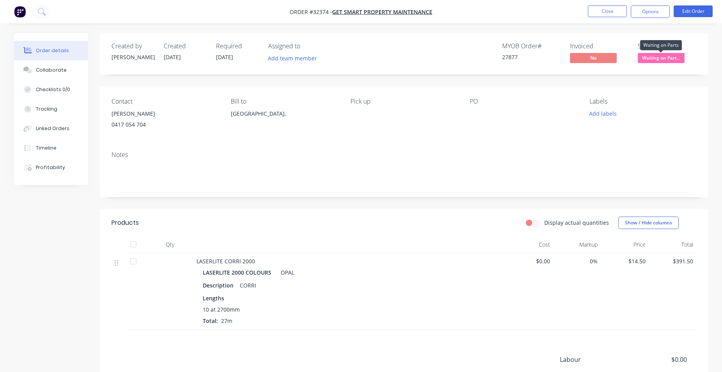
click at [676, 58] on span "Waiting on Part..." at bounding box center [660, 58] width 47 height 10
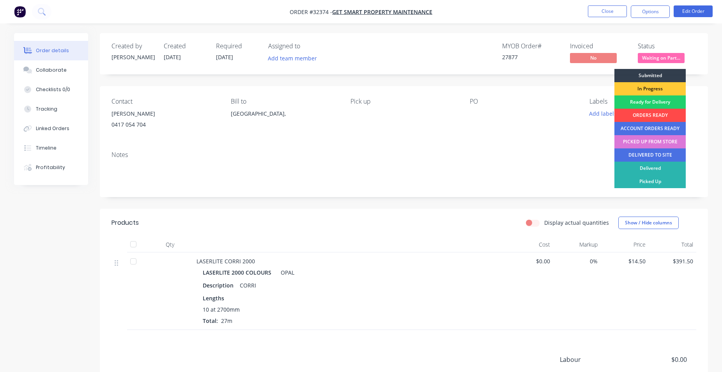
click at [665, 113] on div "ORDERS READY" at bounding box center [649, 115] width 71 height 13
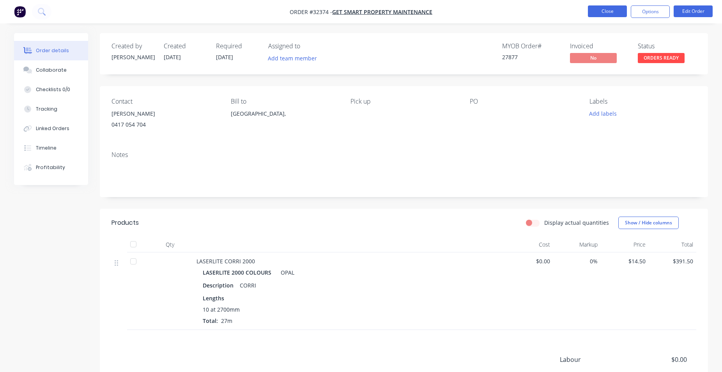
click at [599, 11] on button "Close" at bounding box center [607, 11] width 39 height 12
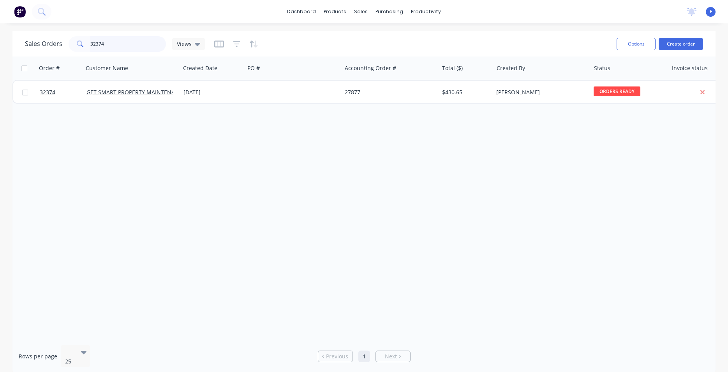
click at [147, 51] on input "32374" at bounding box center [128, 44] width 76 height 16
type input "3"
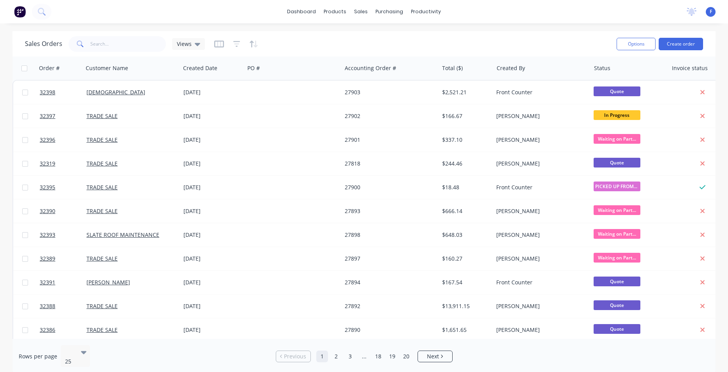
click at [20, 12] on img at bounding box center [20, 12] width 12 height 12
